Goal: Navigation & Orientation: Find specific page/section

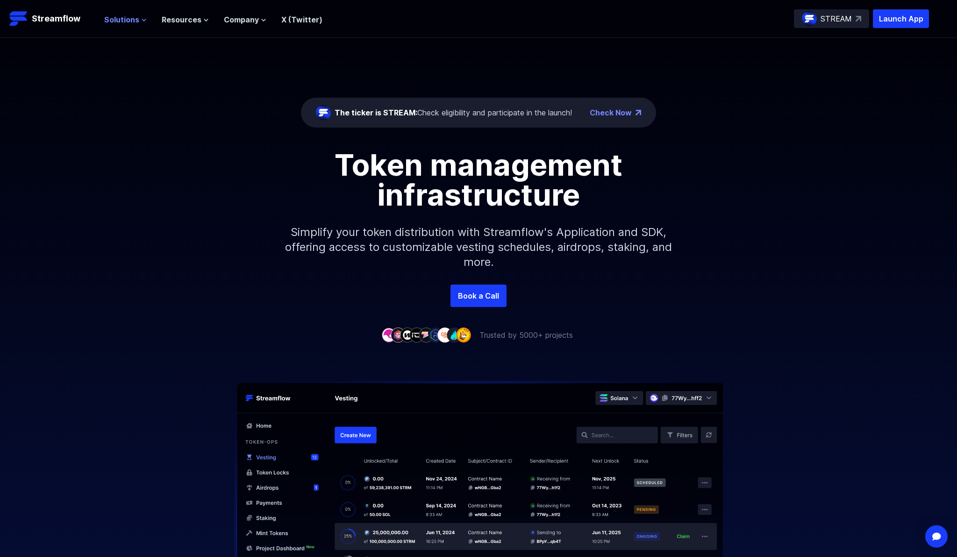
click at [135, 18] on span "Solutions" at bounding box center [121, 19] width 35 height 11
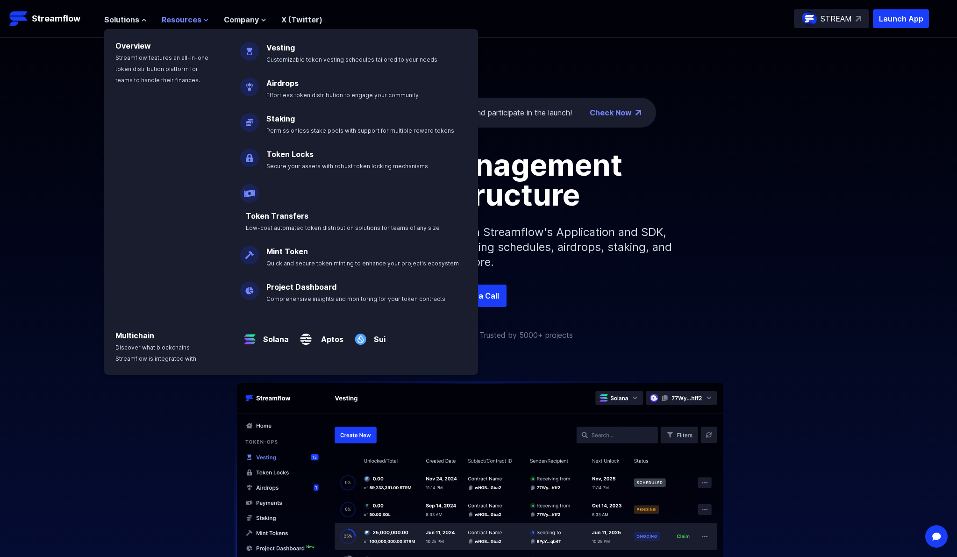
click at [177, 21] on span "Resources" at bounding box center [182, 19] width 40 height 11
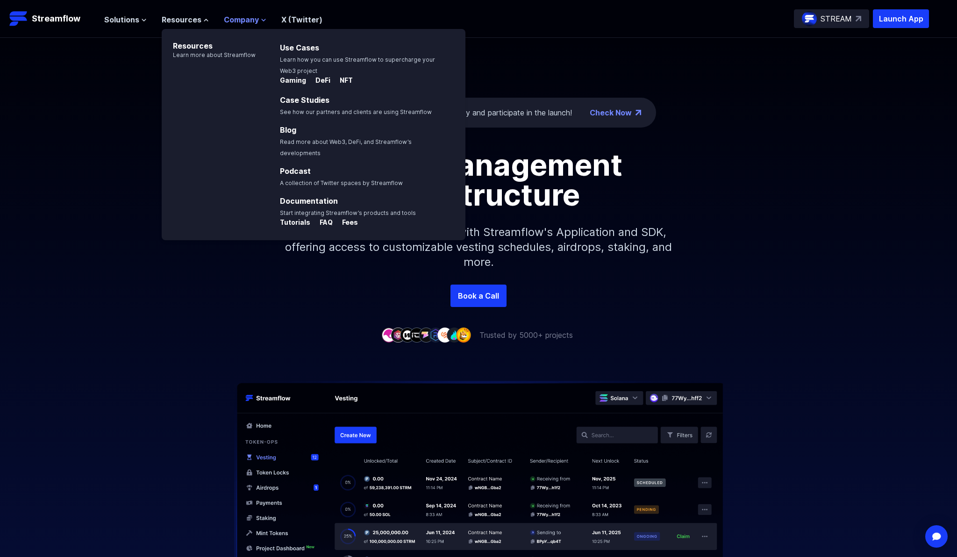
click at [229, 16] on span "Company" at bounding box center [241, 19] width 35 height 11
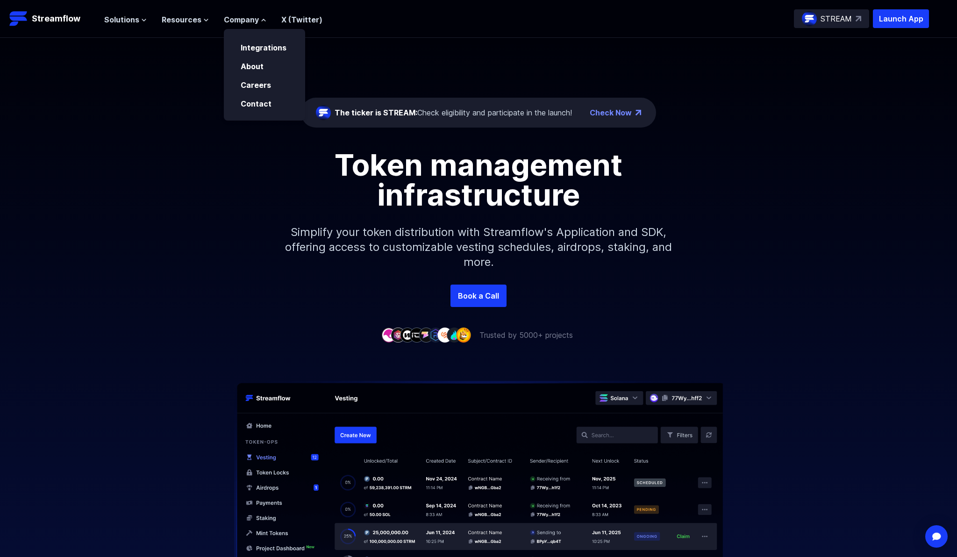
click at [128, 26] on div "Solutions Overview Streamflow features an all-in-one token distribution platfor…" at bounding box center [213, 18] width 218 height 19
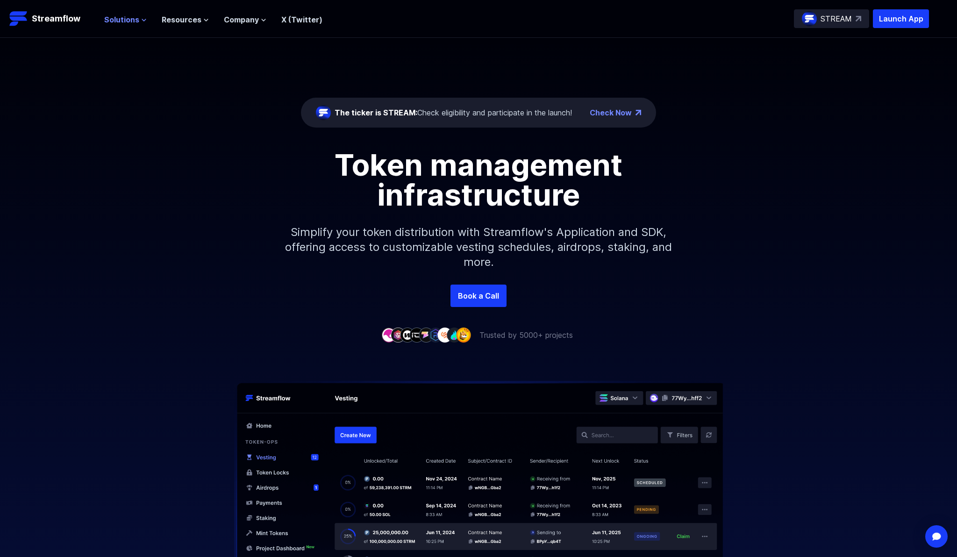
click at [130, 18] on span "Solutions" at bounding box center [121, 19] width 35 height 11
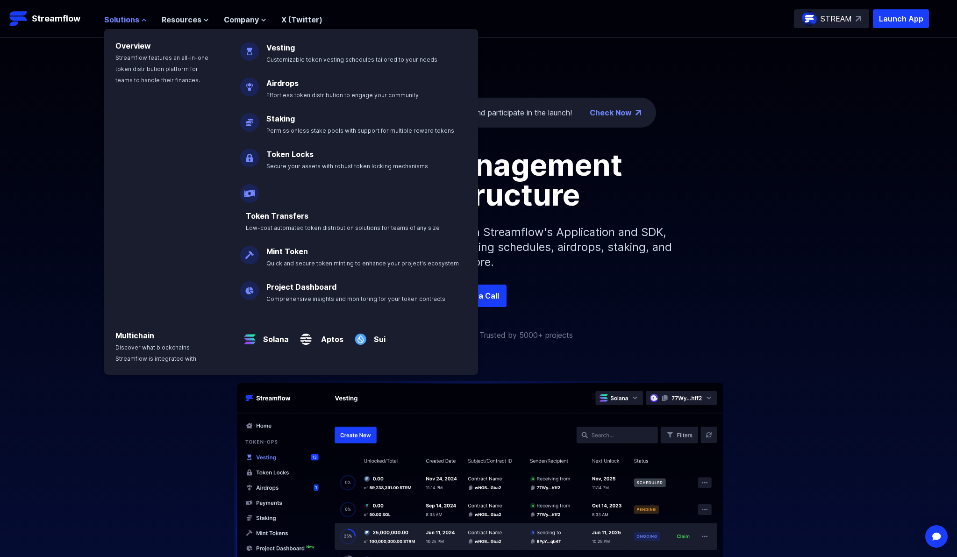
click at [124, 17] on span "Solutions" at bounding box center [121, 19] width 35 height 11
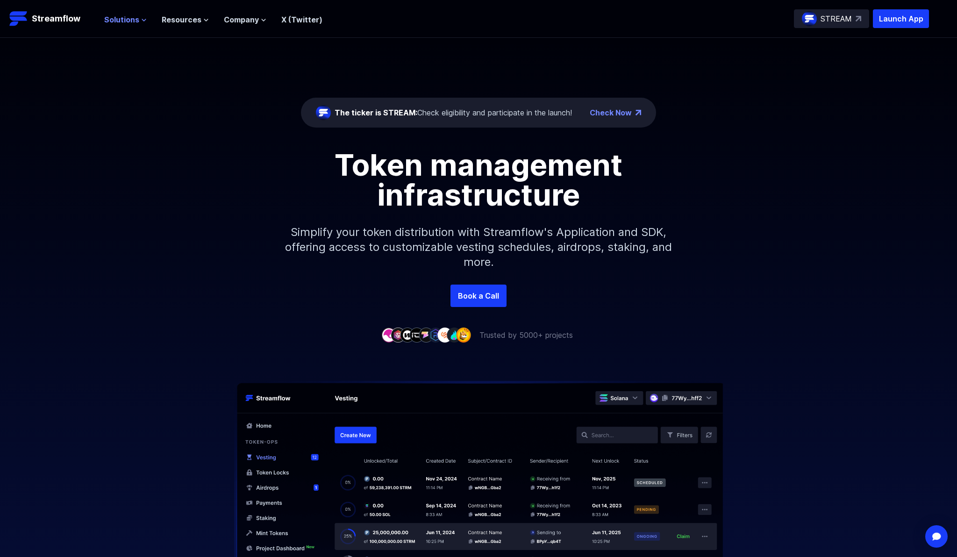
click at [124, 17] on span "Solutions" at bounding box center [121, 19] width 35 height 11
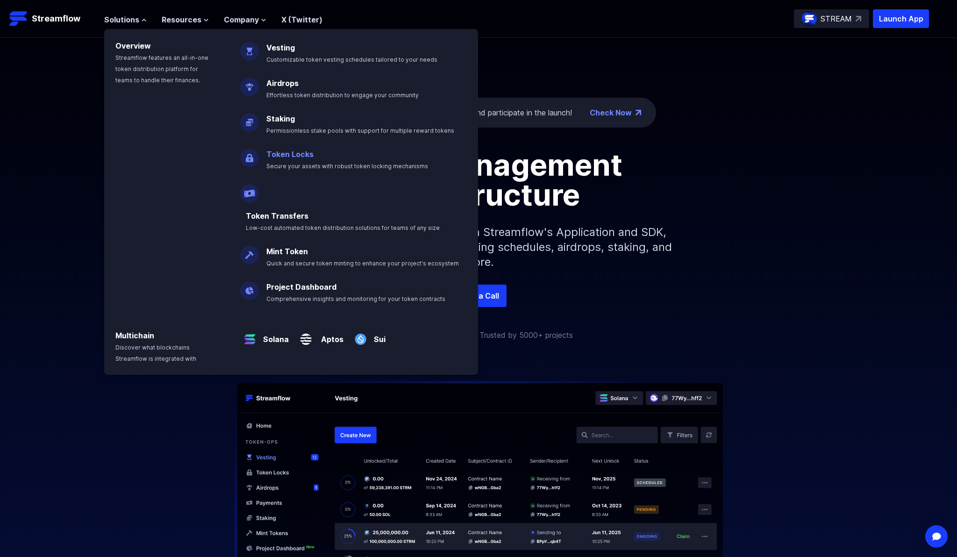
click at [341, 163] on span "Secure your assets with robust token locking mechanisms" at bounding box center [347, 166] width 162 height 7
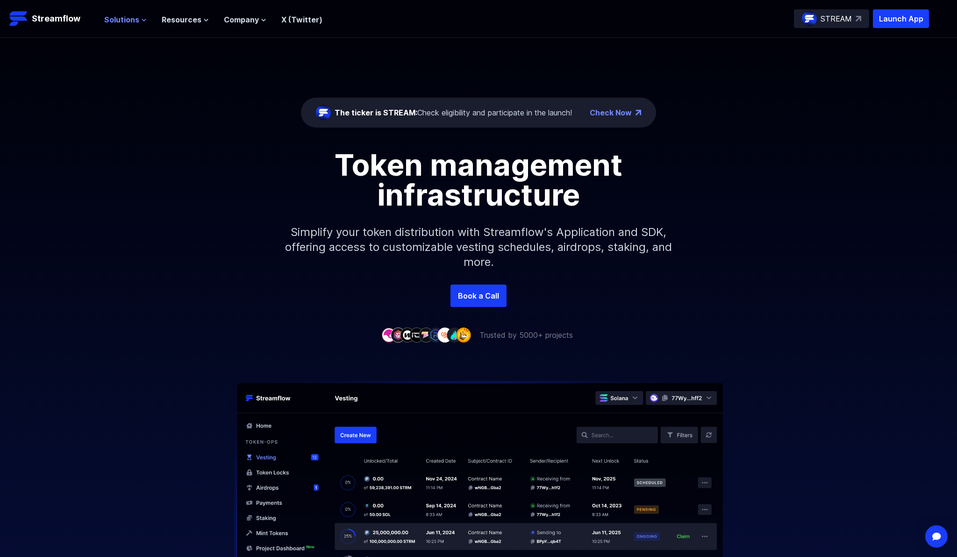
click at [121, 18] on span "Solutions" at bounding box center [121, 19] width 35 height 11
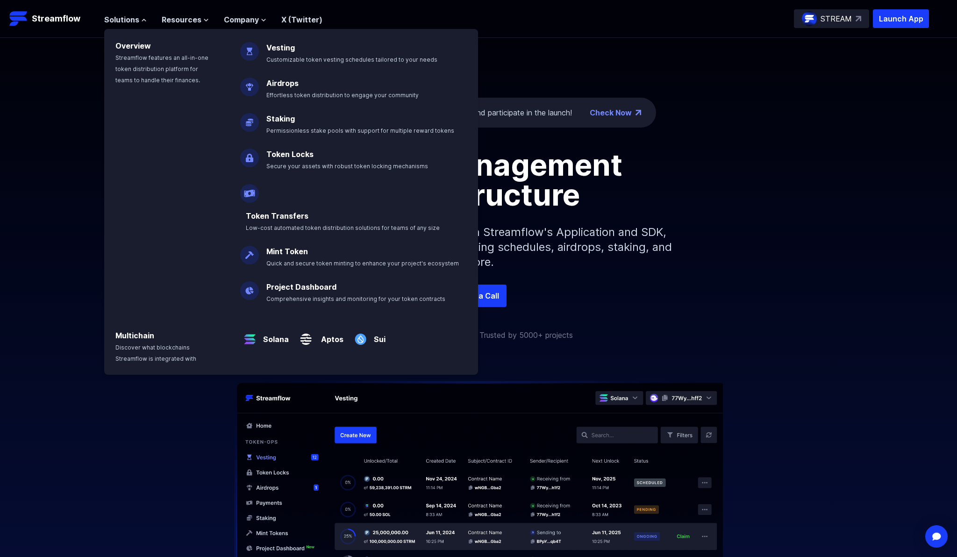
click at [191, 476] on img at bounding box center [478, 501] width 598 height 241
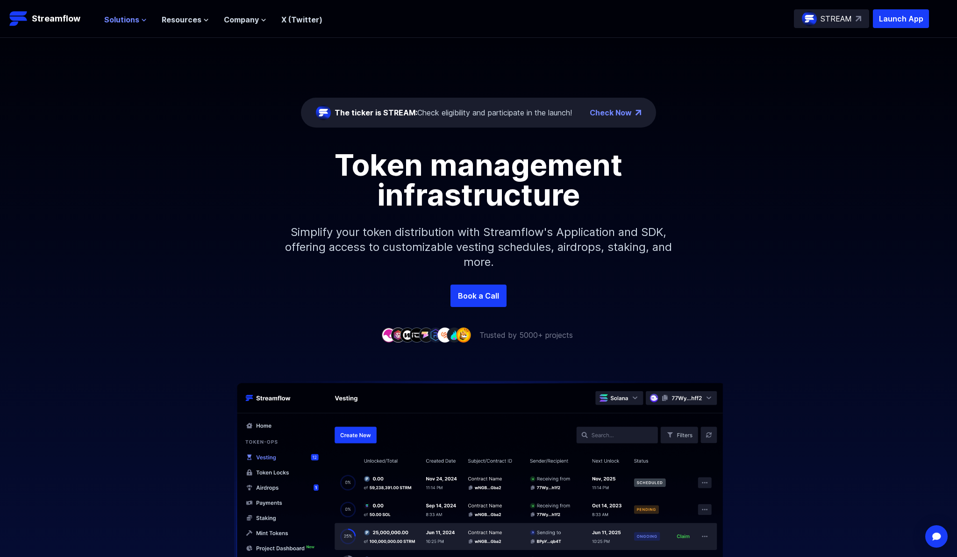
click at [137, 16] on span "Solutions" at bounding box center [121, 19] width 35 height 11
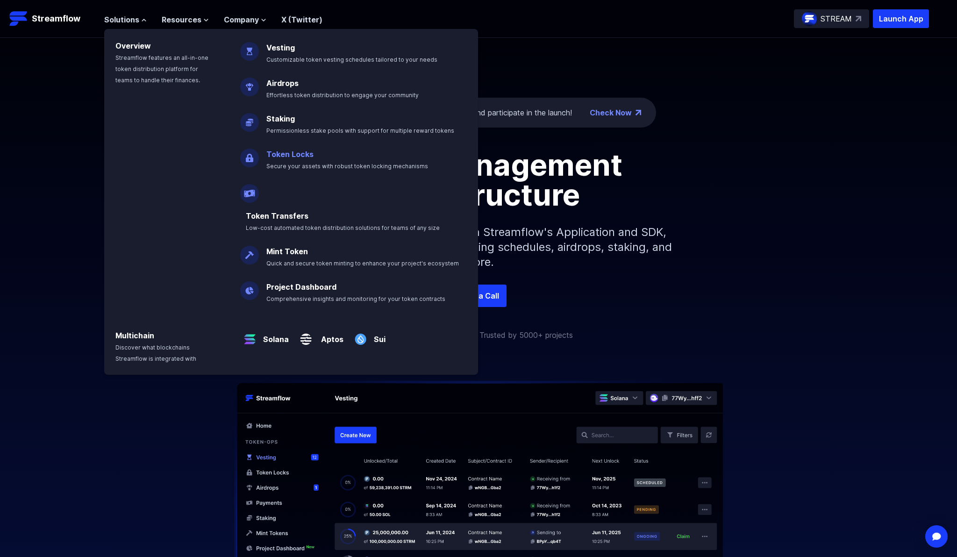
click at [293, 152] on link "Token Locks" at bounding box center [289, 153] width 47 height 9
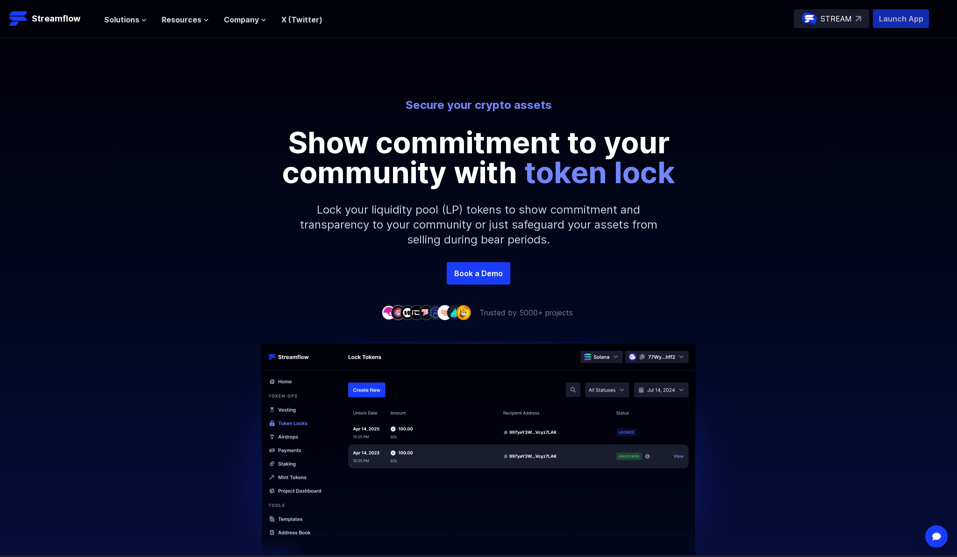
click at [891, 21] on p "Launch App" at bounding box center [901, 18] width 56 height 19
